Goal: Task Accomplishment & Management: Complete application form

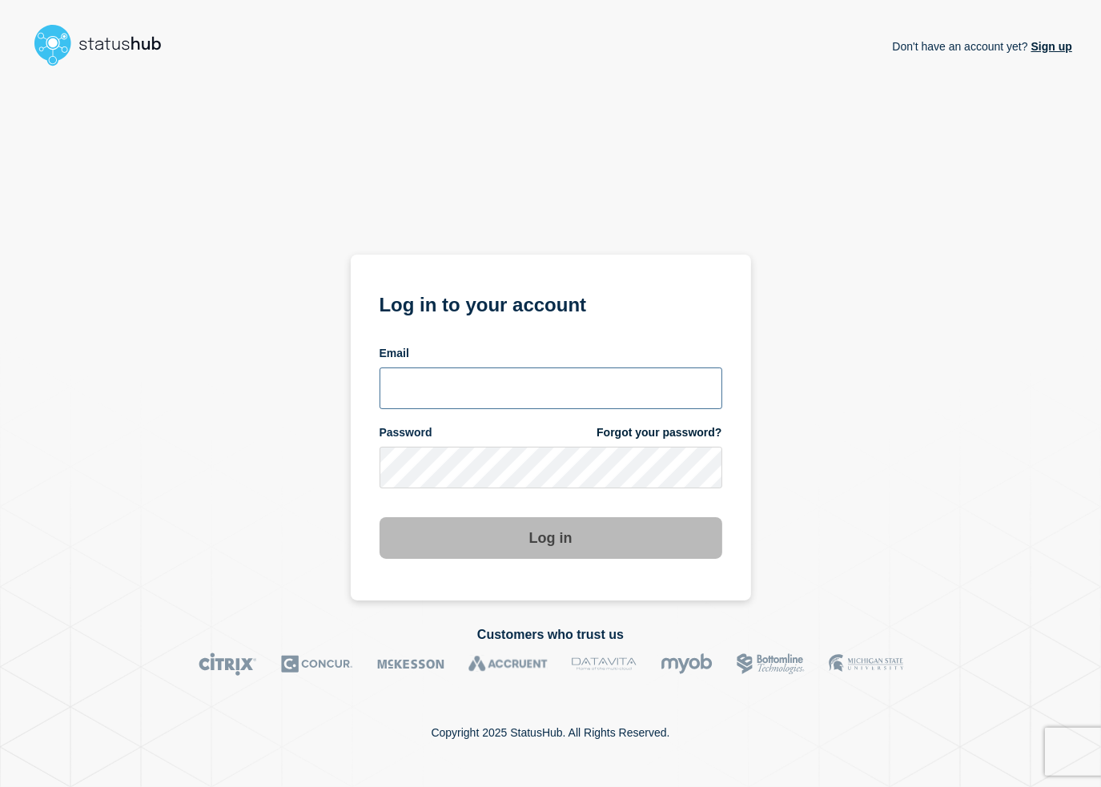
type input "[PERSON_NAME][EMAIL_ADDRESS][PERSON_NAME][DOMAIN_NAME]"
click at [544, 537] on button "Log in" at bounding box center [551, 538] width 343 height 42
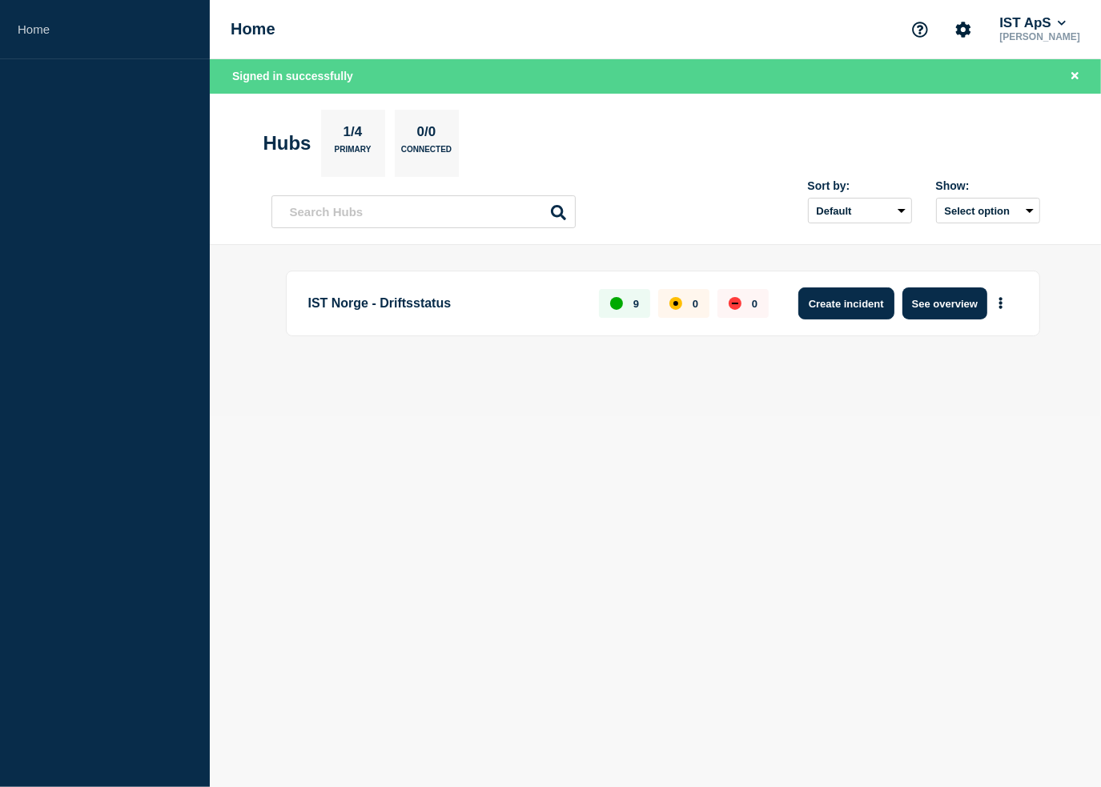
click at [841, 316] on button "Create incident" at bounding box center [846, 303] width 96 height 32
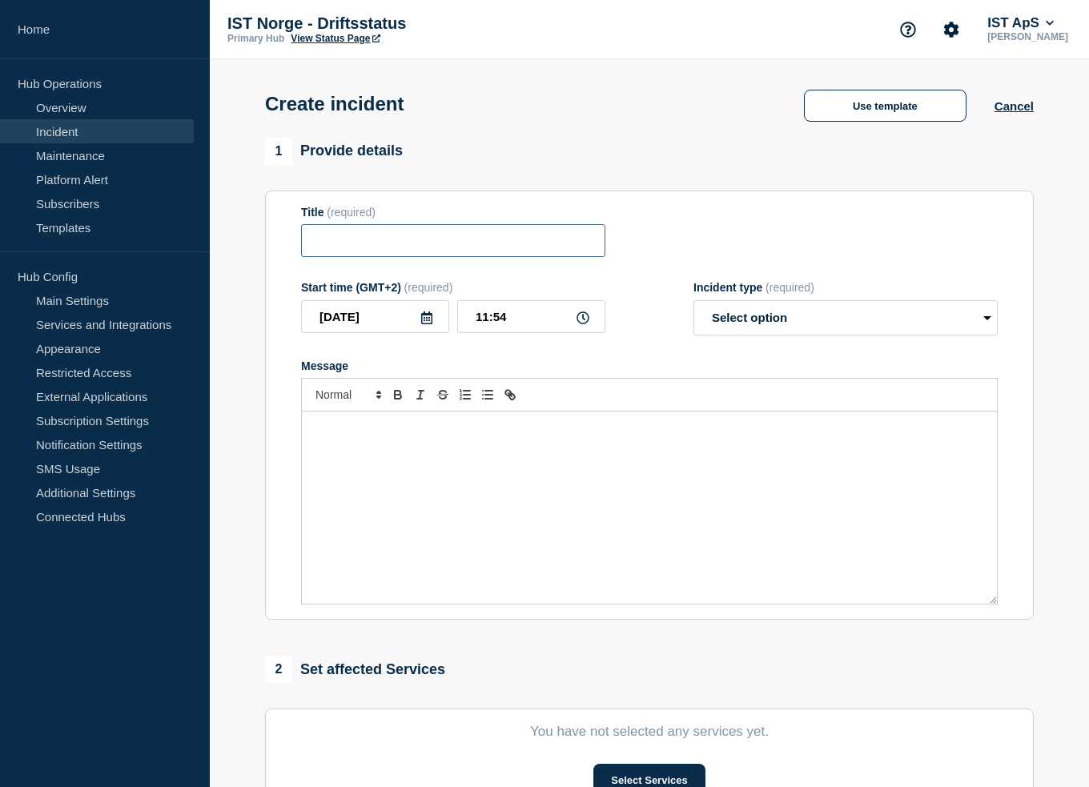
click at [422, 237] on input "Title" at bounding box center [453, 240] width 304 height 33
click at [436, 243] on input "Problemer knyttet til Acor" at bounding box center [453, 240] width 304 height 33
type input "Problemer knyttet til overføringer - Acor"
click at [730, 311] on select "Select option Investigating Identified Monitoring" at bounding box center [845, 317] width 304 height 35
select select "investigating"
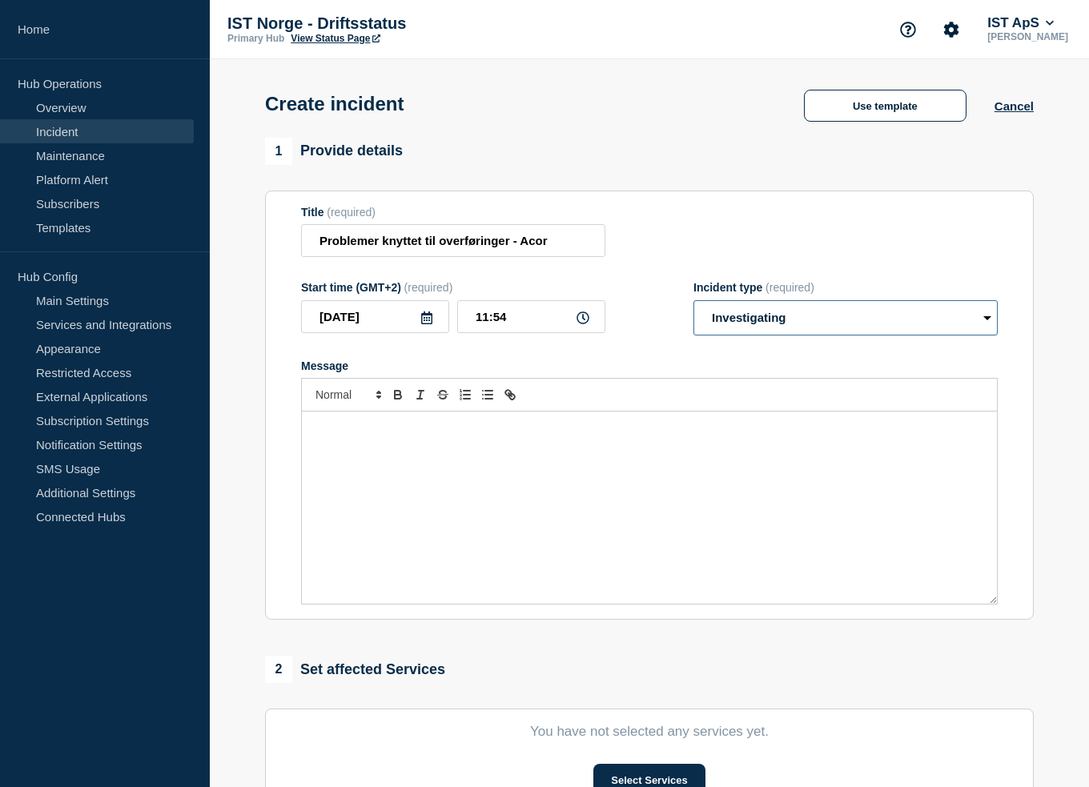
click at [693, 305] on select "Select option Investigating Identified Monitoring" at bounding box center [845, 317] width 304 height 35
click at [604, 442] on div "Message" at bounding box center [649, 508] width 695 height 192
click at [558, 245] on input "Problemer knyttet til overføringer - Acor" at bounding box center [453, 240] width 304 height 33
type input "Problemer knyttet til overføringer - Acos"
click at [464, 444] on div "Message" at bounding box center [649, 508] width 695 height 192
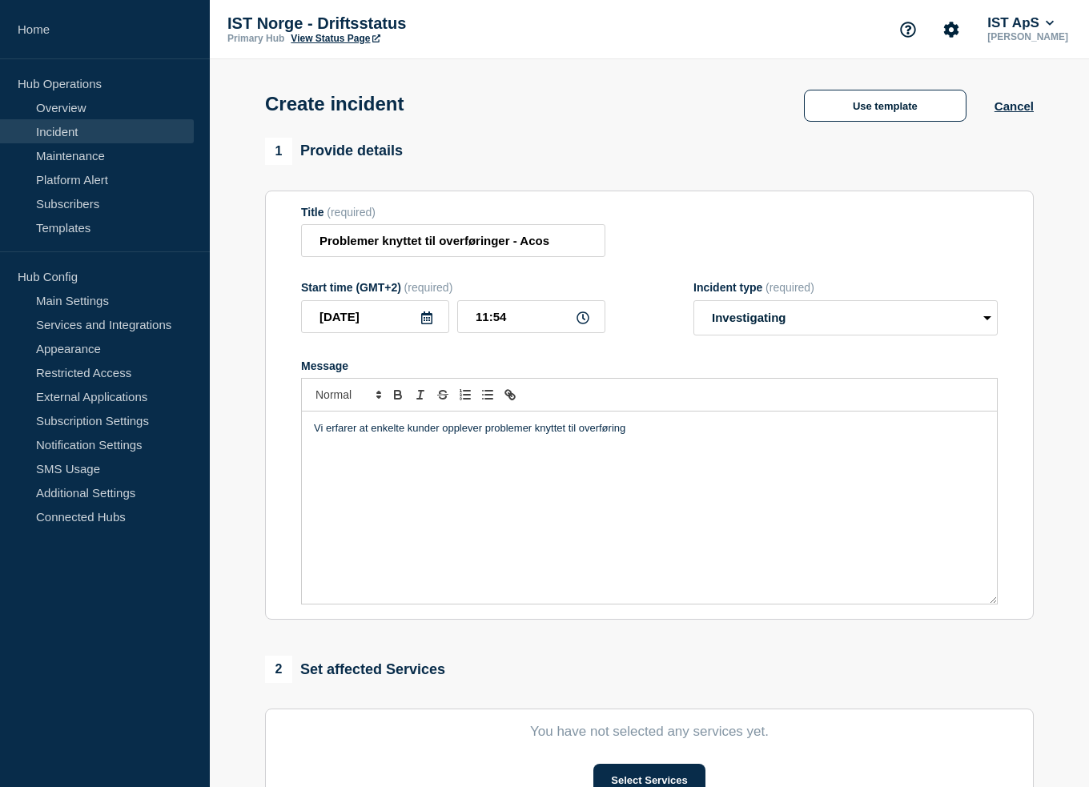
click at [650, 436] on p "Vi erfarer at enkelte kunder opplever problemer knyttet til overføring" at bounding box center [649, 428] width 671 height 14
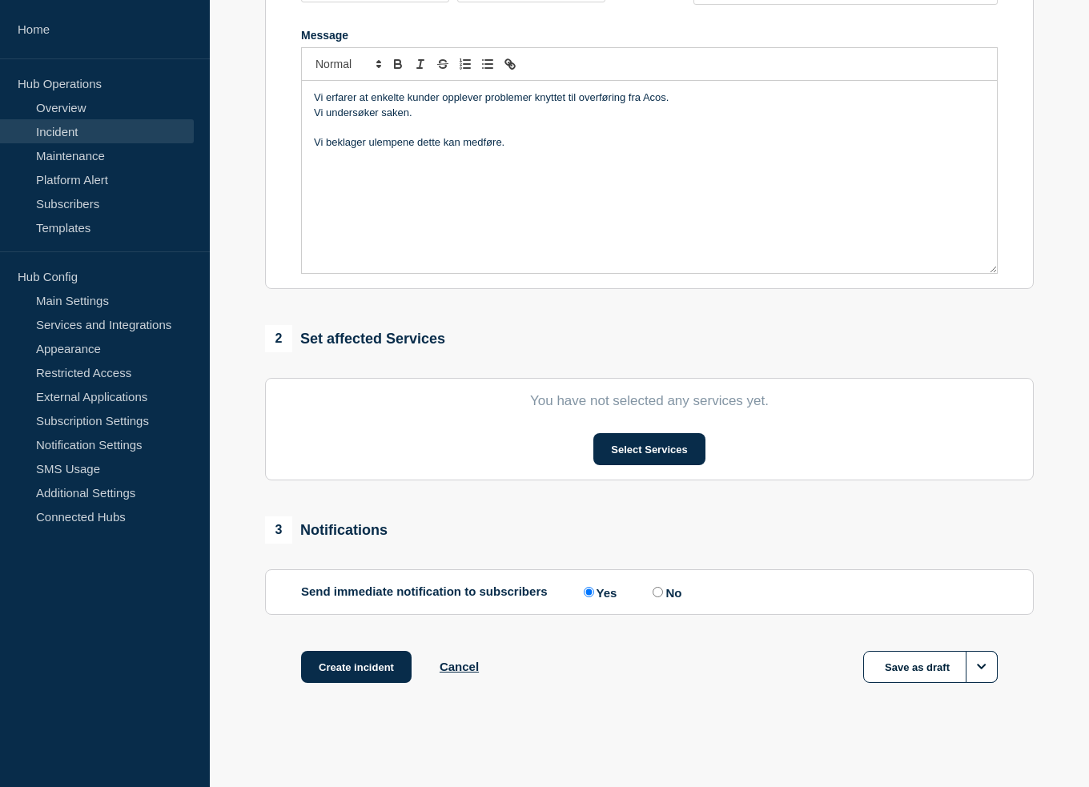
scroll to position [336, 0]
click at [650, 439] on button "Select Services" at bounding box center [648, 449] width 111 height 32
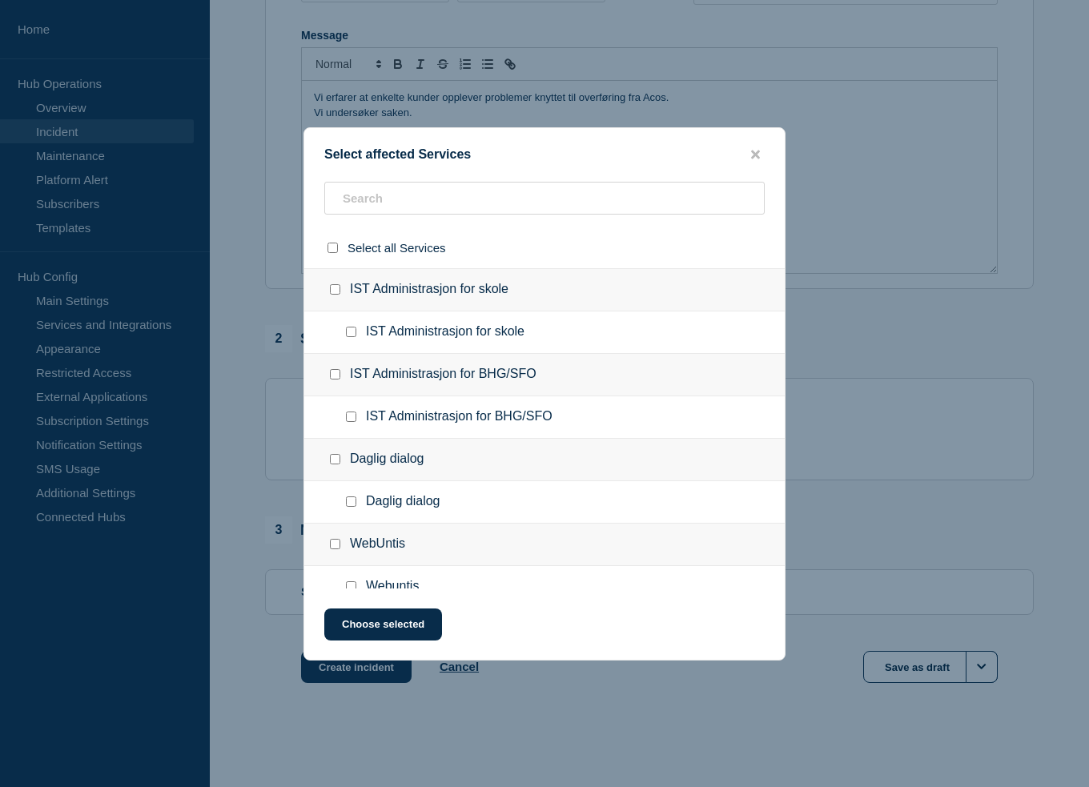
click at [336, 291] on input "IST Administrasjon for skole checkbox" at bounding box center [335, 289] width 10 height 10
checkbox input "true"
click at [416, 611] on button "Choose selected" at bounding box center [383, 624] width 118 height 32
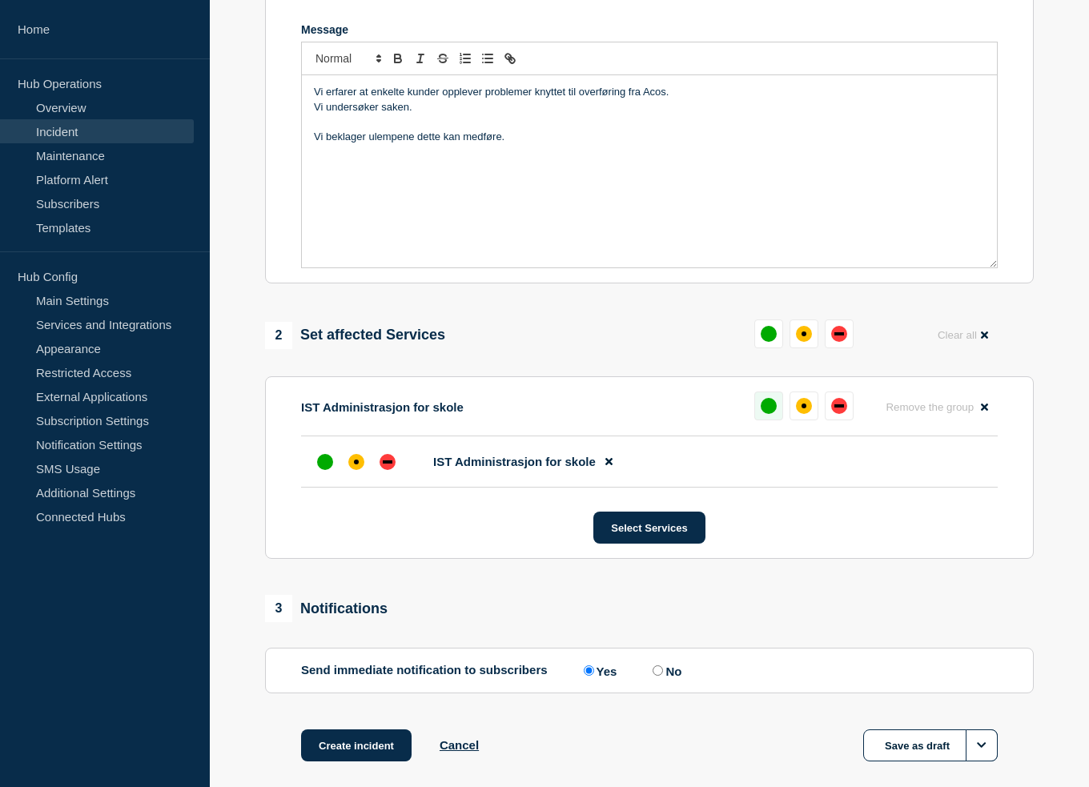
click at [767, 411] on div "up" at bounding box center [769, 406] width 16 height 16
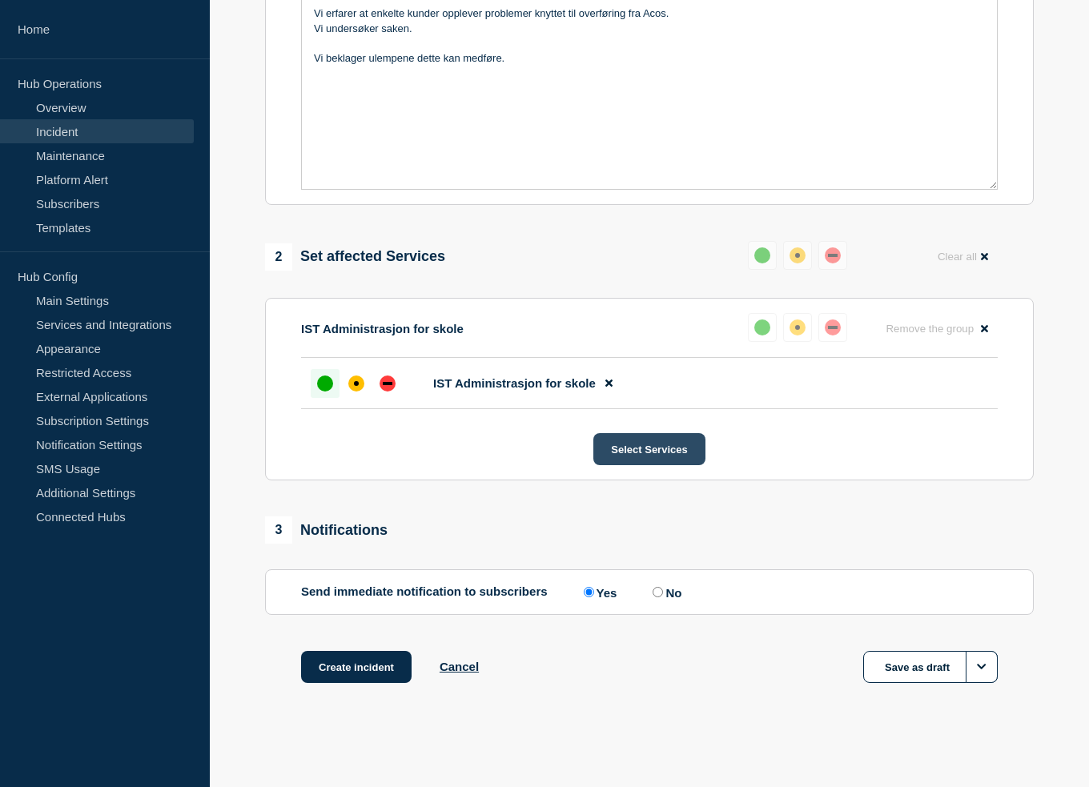
scroll to position [423, 0]
click at [658, 592] on input "No" at bounding box center [658, 592] width 10 height 10
radio input "true"
radio input "false"
click at [331, 659] on button "Create incident" at bounding box center [356, 667] width 110 height 32
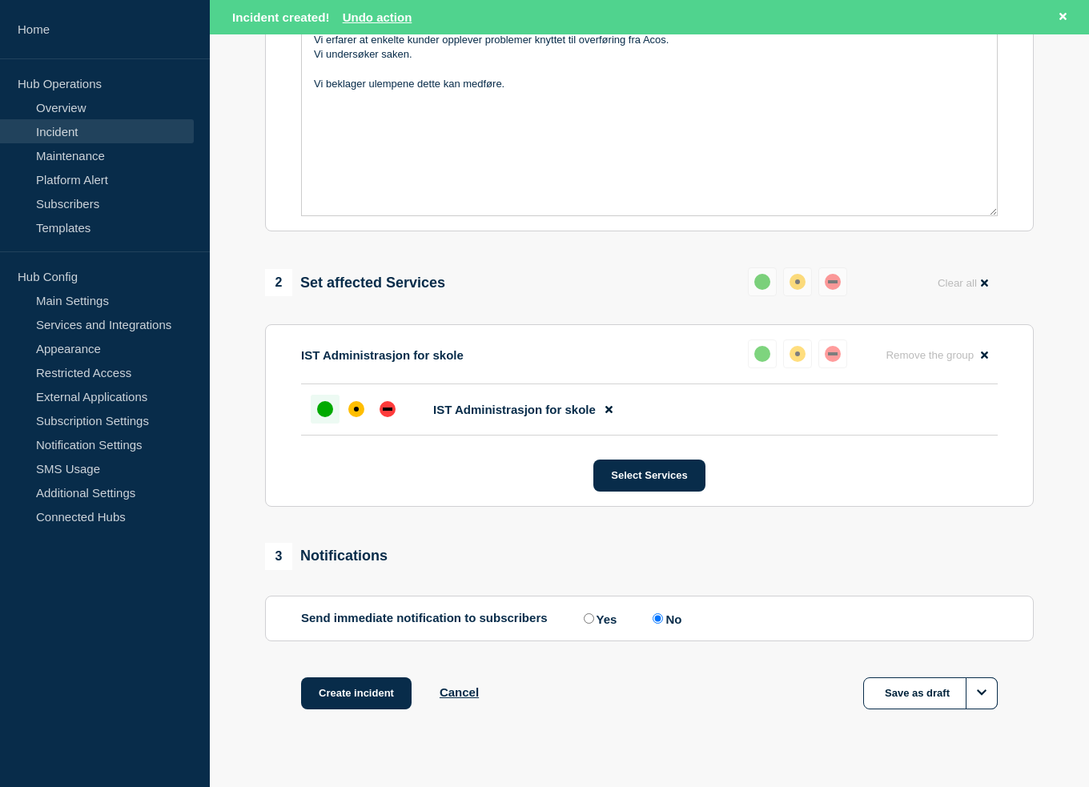
scroll to position [456, 0]
